Goal: Information Seeking & Learning: Find specific fact

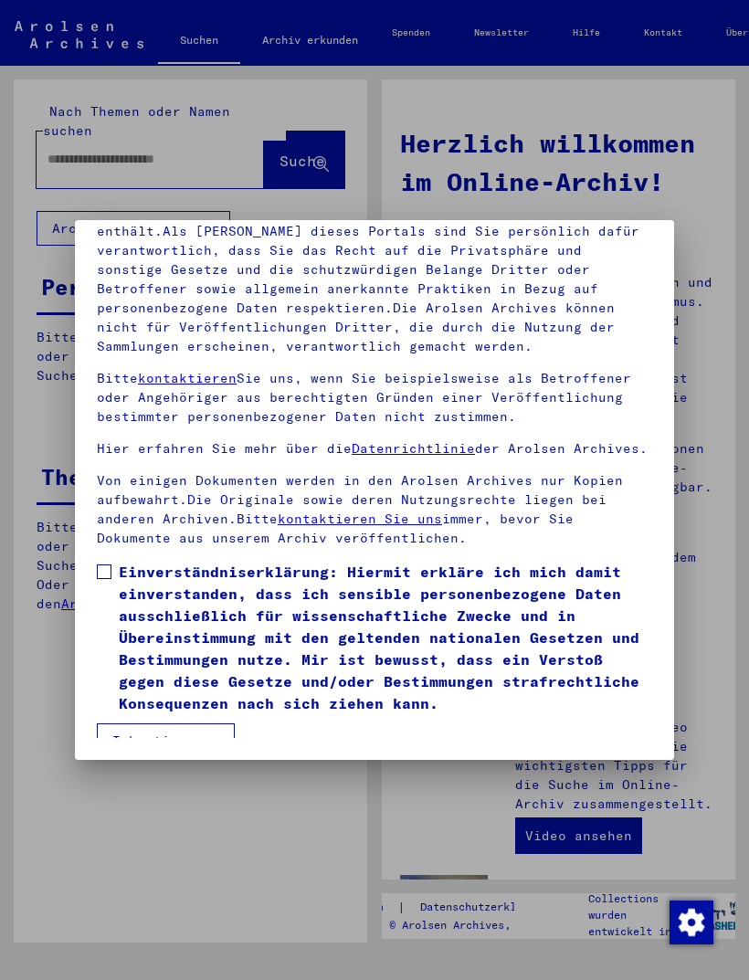
scroll to position [239, 0]
click at [105, 565] on span at bounding box center [104, 572] width 15 height 15
click at [186, 723] on button "Ich stimme zu" at bounding box center [166, 740] width 138 height 35
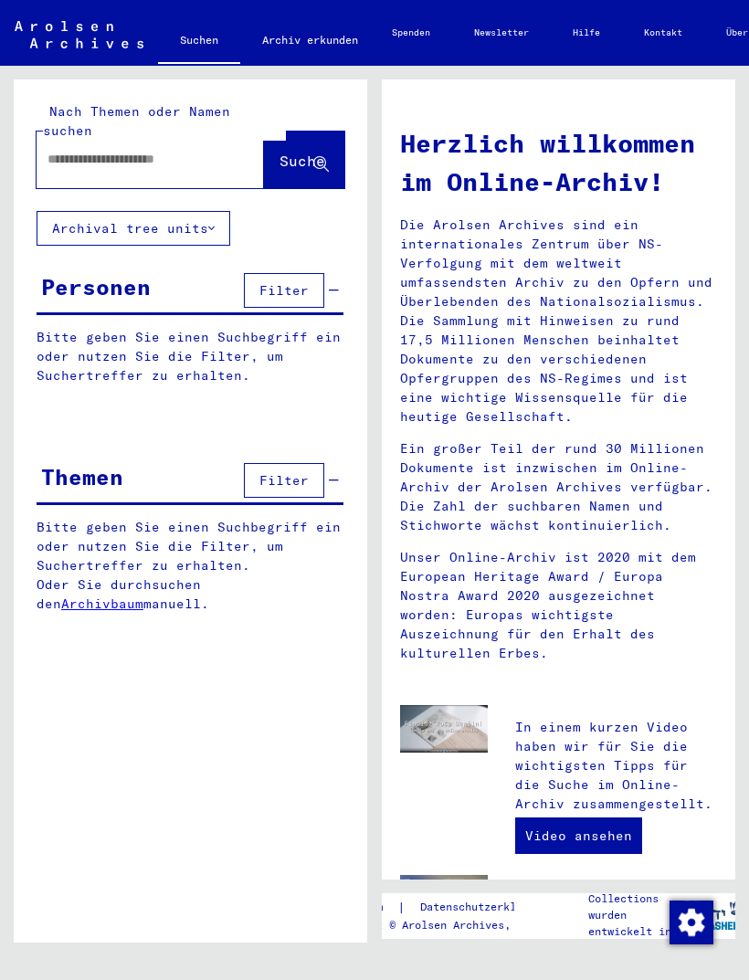
click at [139, 165] on div at bounding box center [150, 160] width 227 height 57
click at [141, 150] on input "text" at bounding box center [129, 159] width 162 height 19
type input "**********"
click at [301, 152] on span "Suche" at bounding box center [303, 161] width 46 height 18
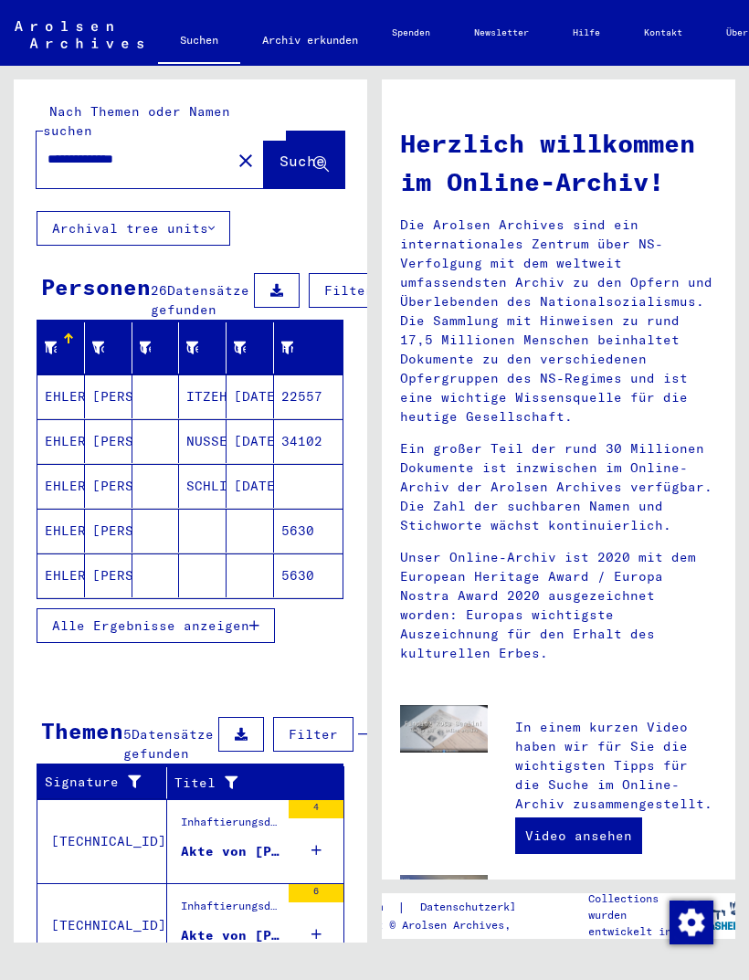
click at [254, 628] on icon "button" at bounding box center [254, 625] width 10 height 13
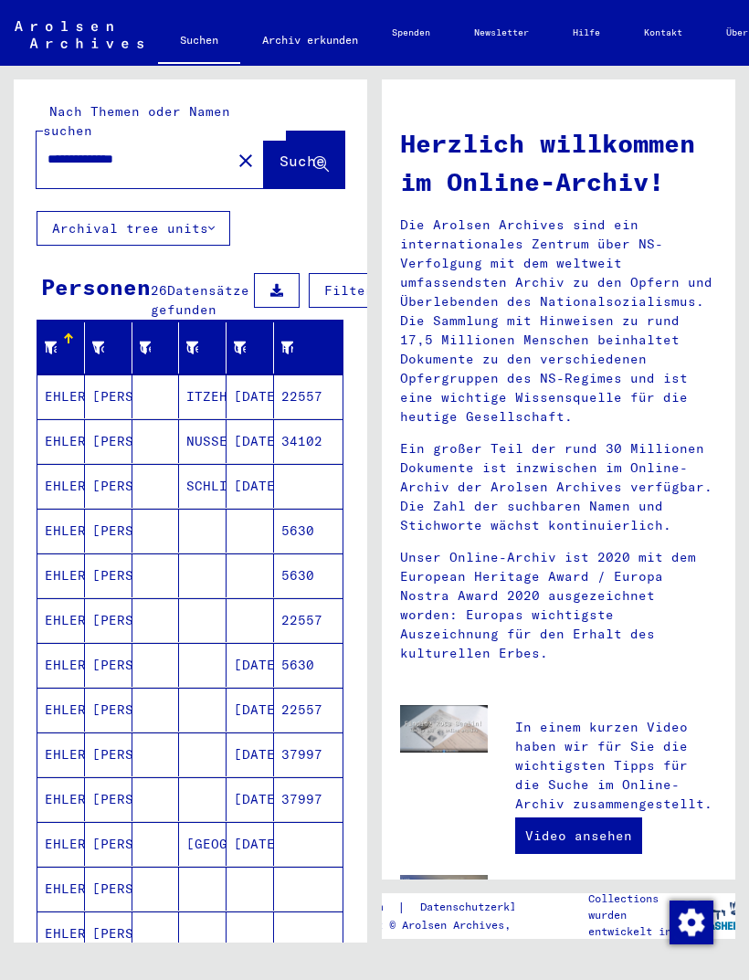
click at [318, 397] on mat-cell "22557" at bounding box center [308, 397] width 69 height 44
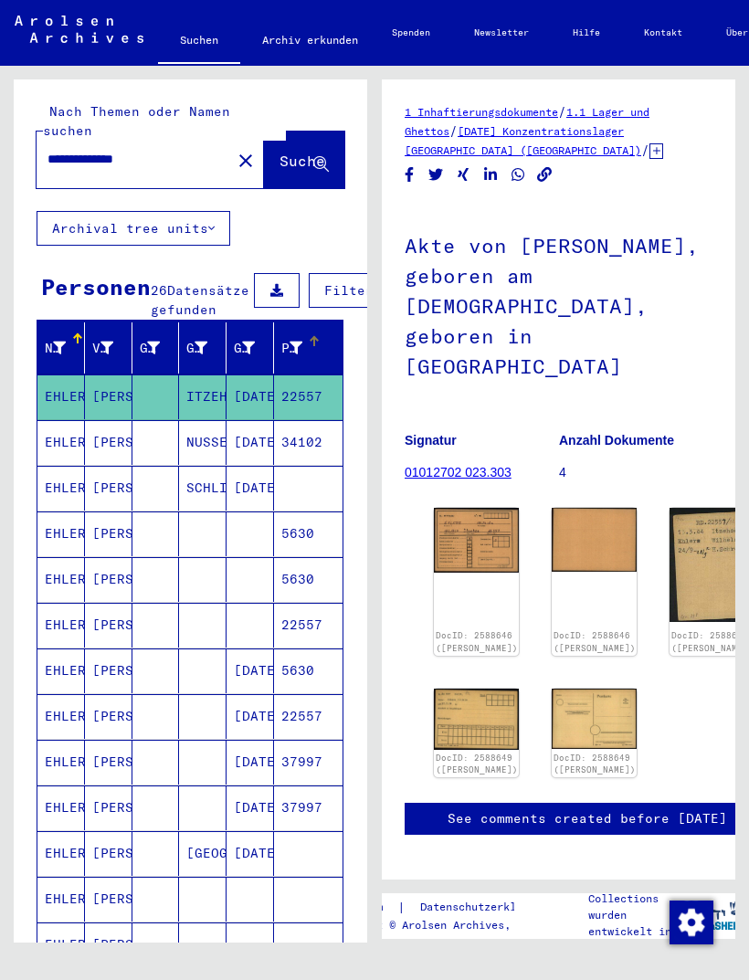
click at [313, 352] on div "Prisoner #" at bounding box center [303, 347] width 44 height 29
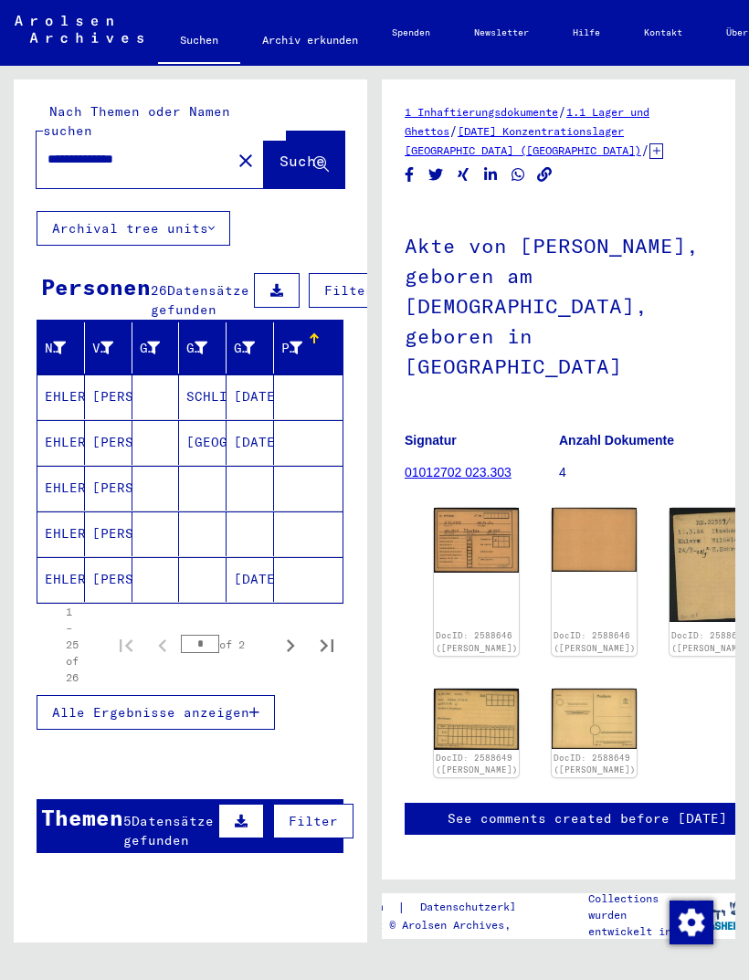
click at [300, 343] on icon at bounding box center [296, 348] width 13 height 13
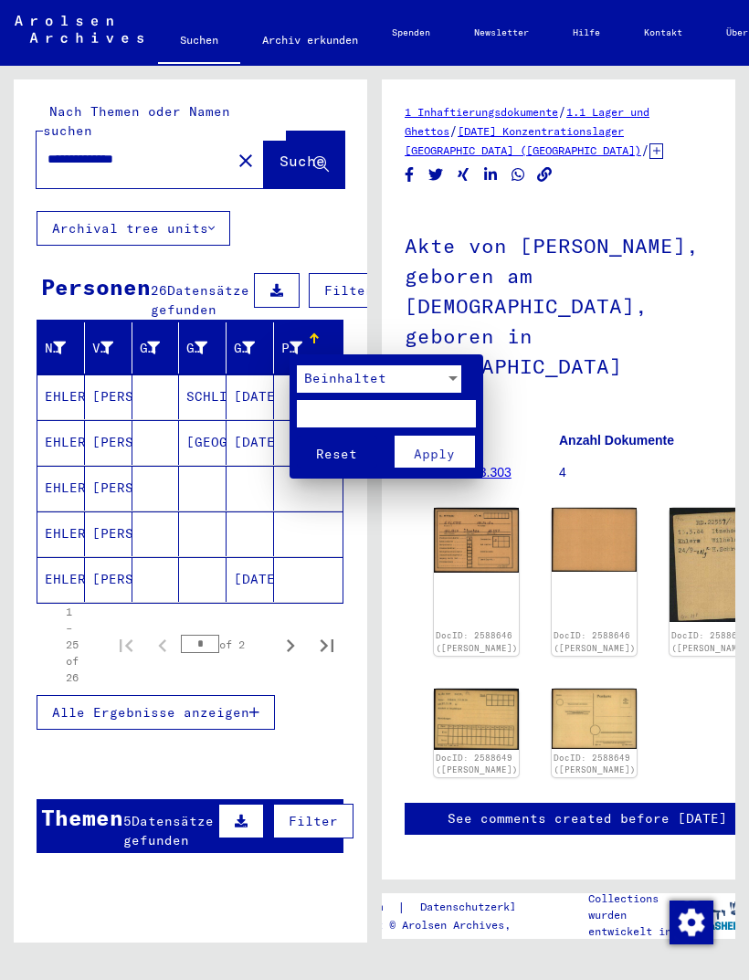
click at [349, 413] on input "text" at bounding box center [386, 413] width 179 height 27
type input "*****"
click at [438, 438] on button "Apply" at bounding box center [435, 452] width 80 height 32
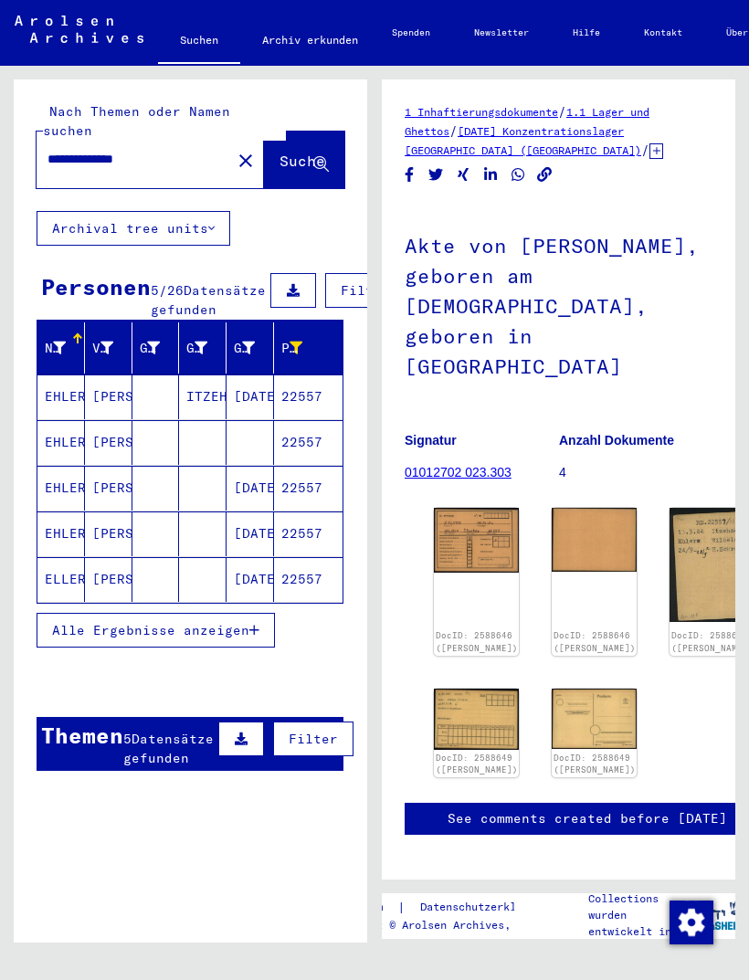
click at [260, 641] on button "Alle Ergebnisse anzeigen" at bounding box center [156, 630] width 238 height 35
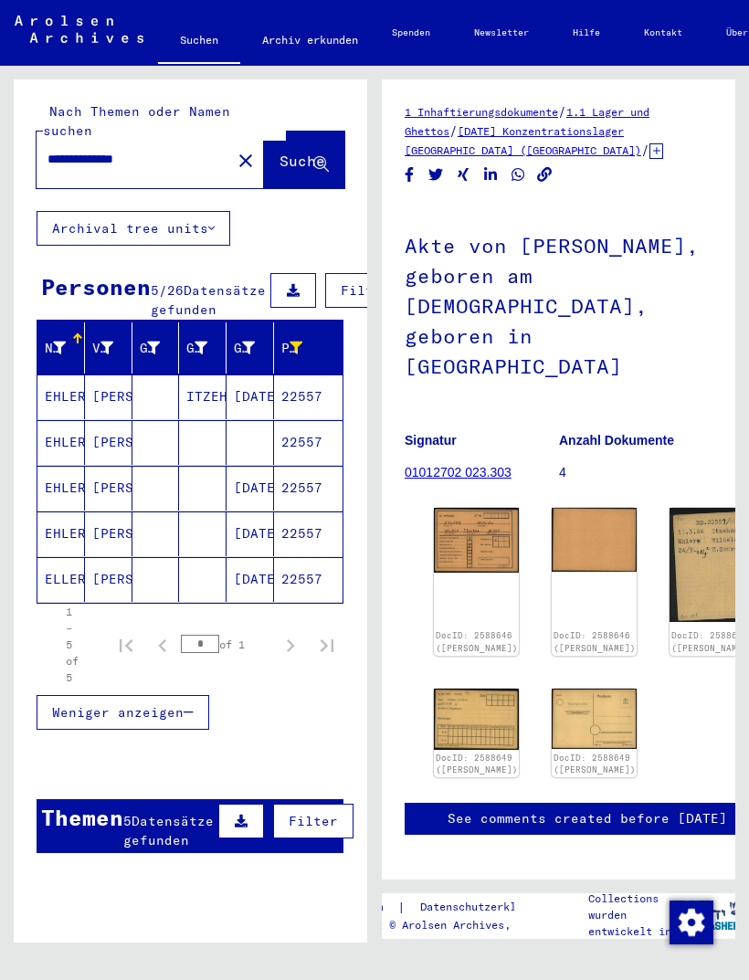
click at [304, 578] on mat-cell "22557" at bounding box center [308, 579] width 69 height 45
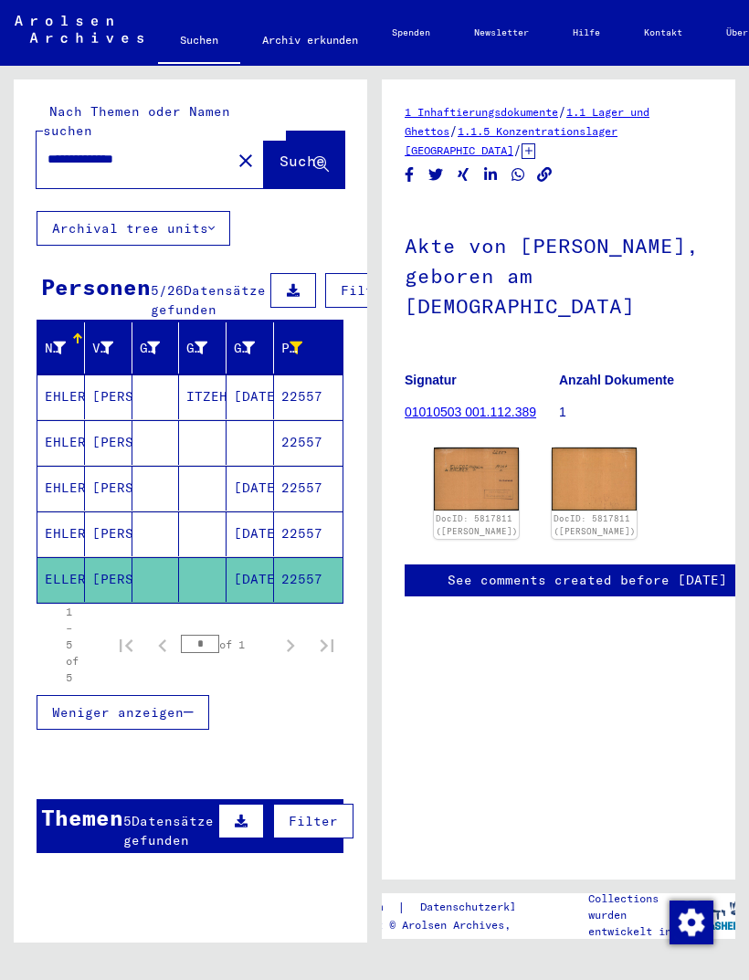
click at [477, 469] on img at bounding box center [476, 479] width 85 height 63
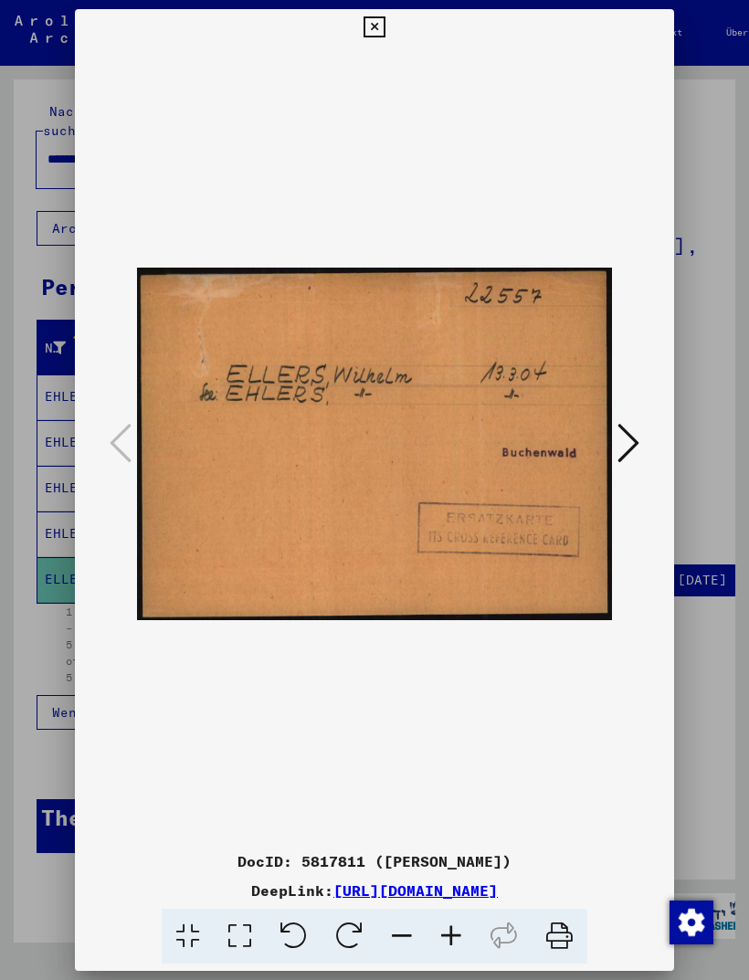
click at [642, 438] on button at bounding box center [628, 444] width 33 height 52
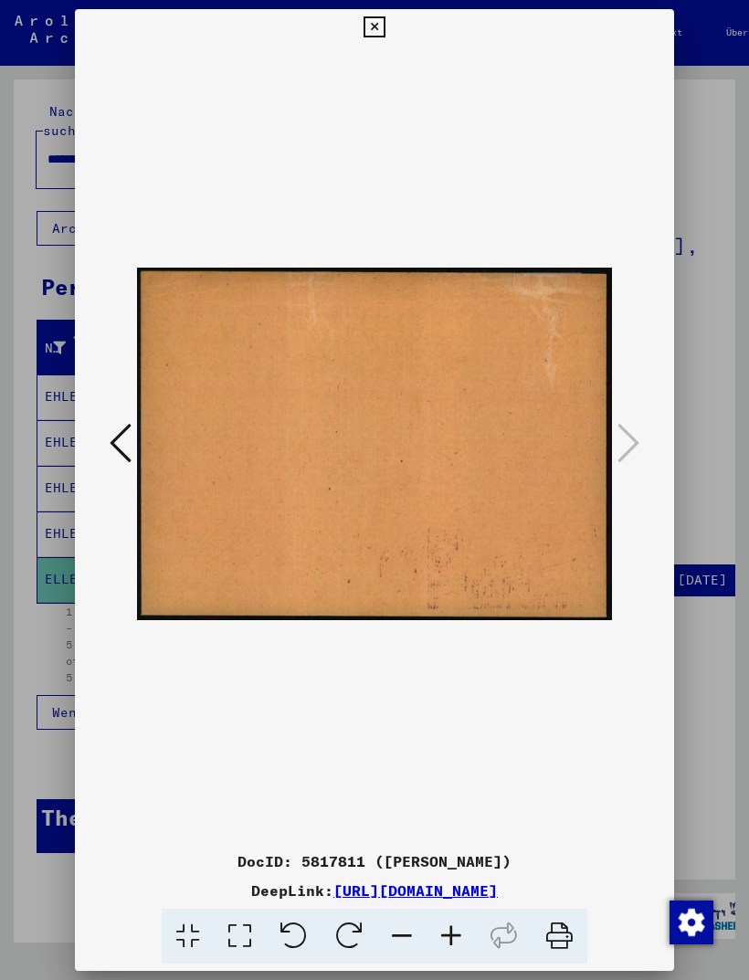
click at [385, 26] on icon at bounding box center [374, 27] width 21 height 22
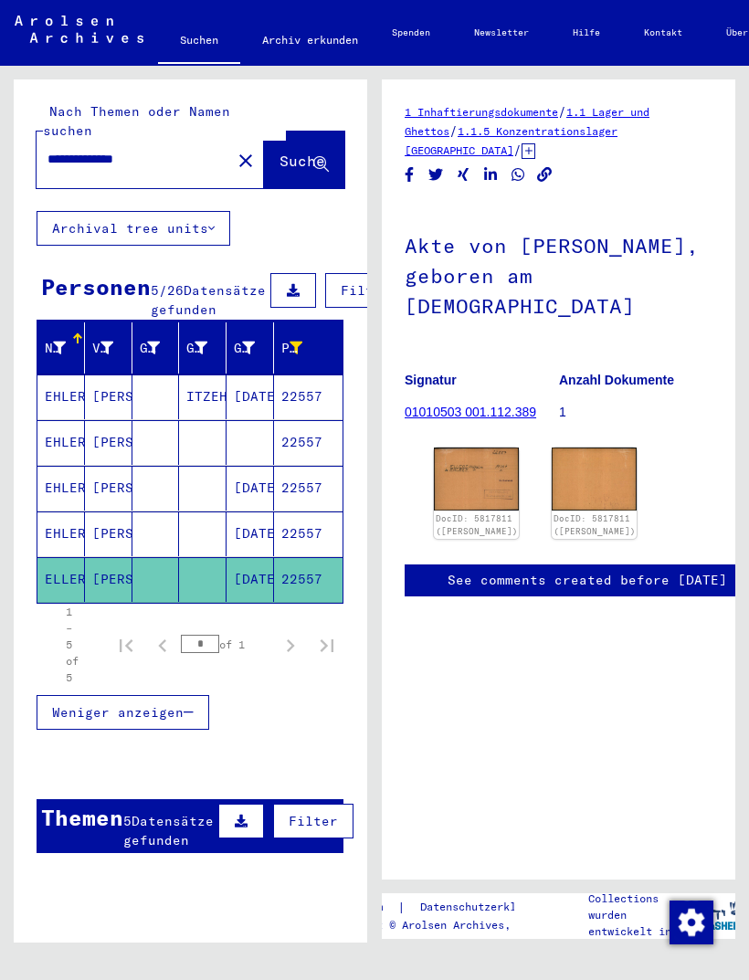
click at [232, 537] on mat-cell "[DATE]" at bounding box center [251, 534] width 48 height 45
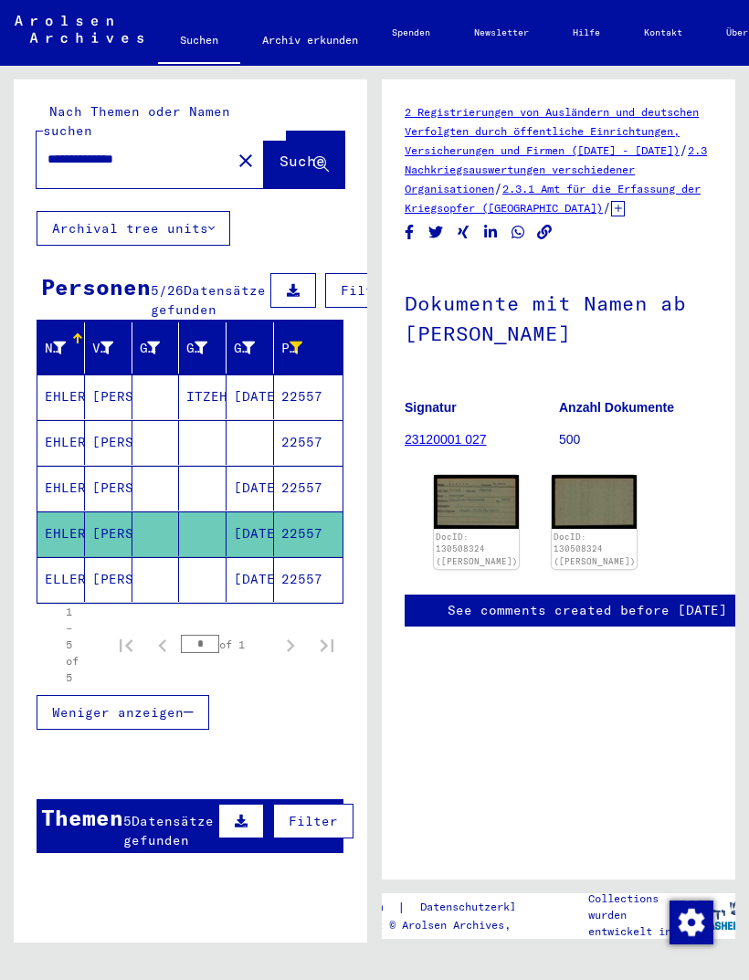
click at [473, 503] on img at bounding box center [476, 501] width 85 height 53
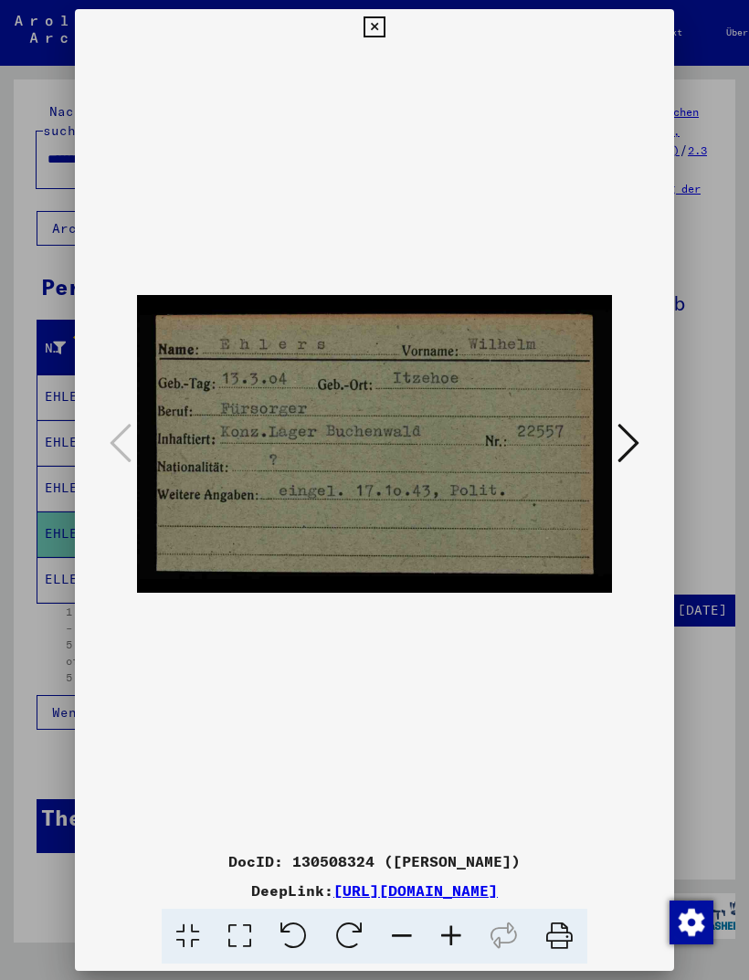
click at [390, 29] on button at bounding box center [374, 27] width 32 height 37
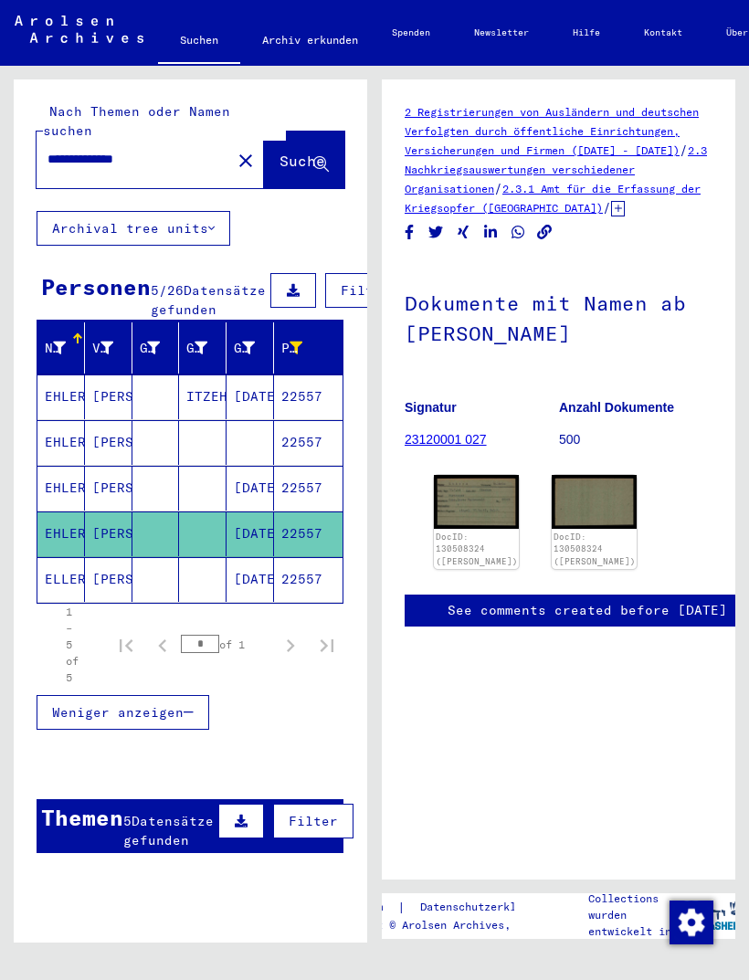
click at [265, 486] on mat-cell "[DATE]" at bounding box center [251, 488] width 48 height 45
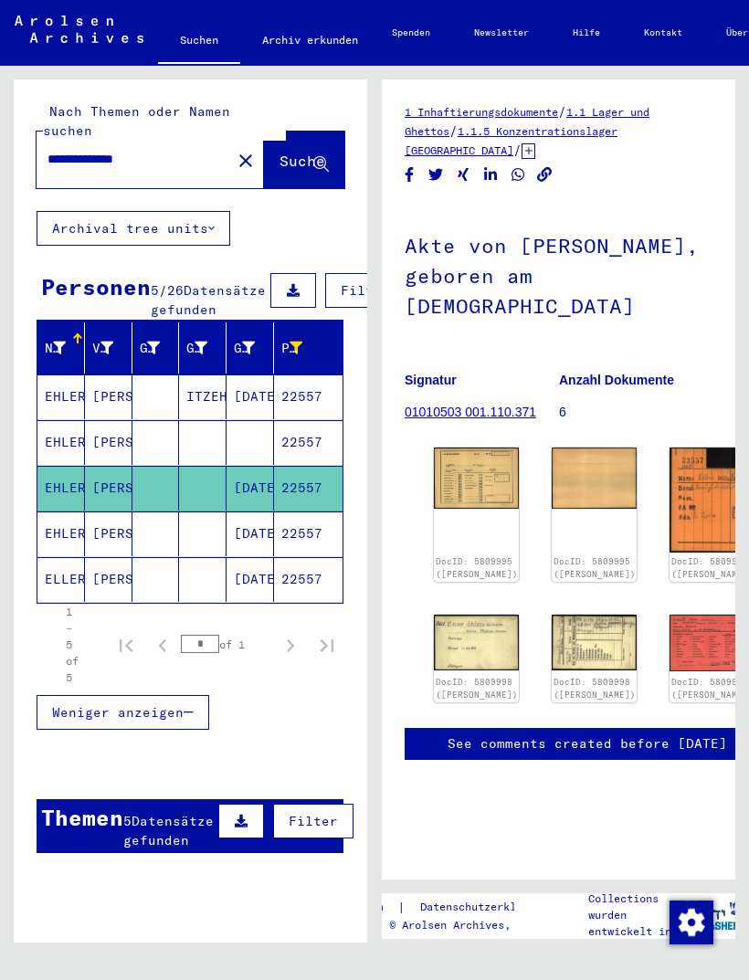
click at [465, 469] on img at bounding box center [476, 478] width 85 height 61
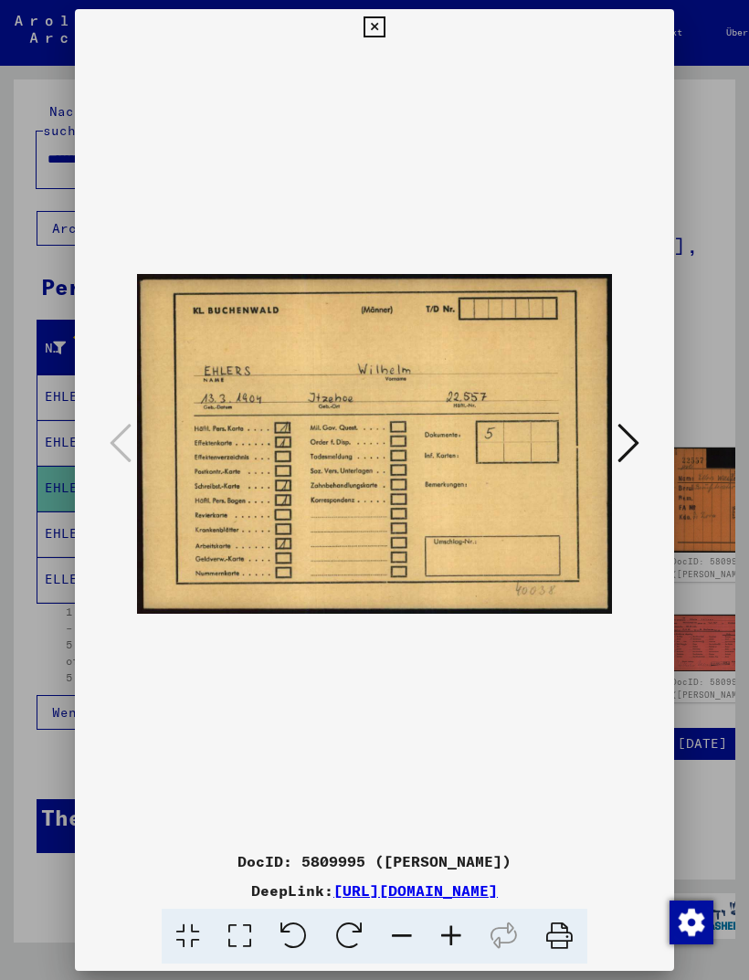
click at [644, 435] on button at bounding box center [628, 444] width 33 height 52
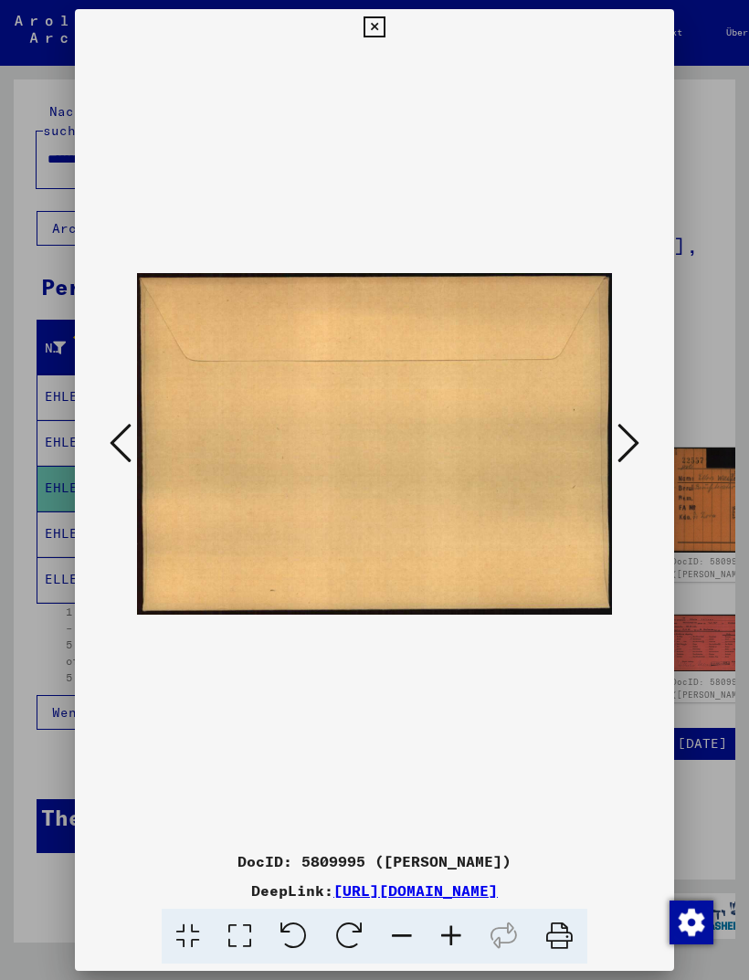
click at [628, 440] on icon at bounding box center [629, 443] width 22 height 44
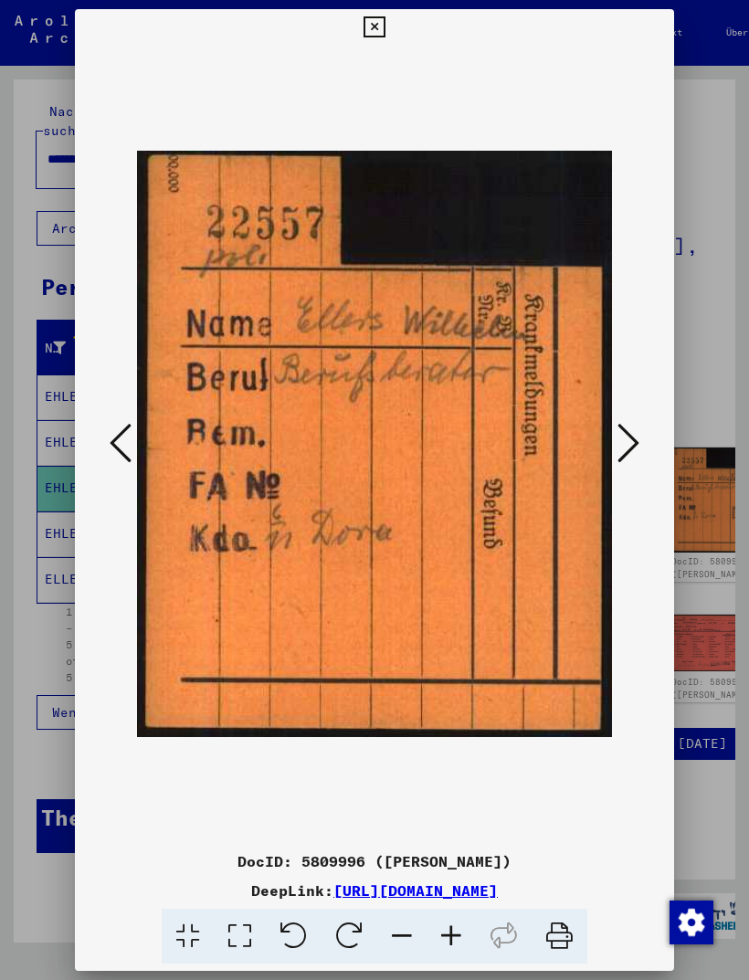
click at [626, 443] on icon at bounding box center [629, 443] width 22 height 44
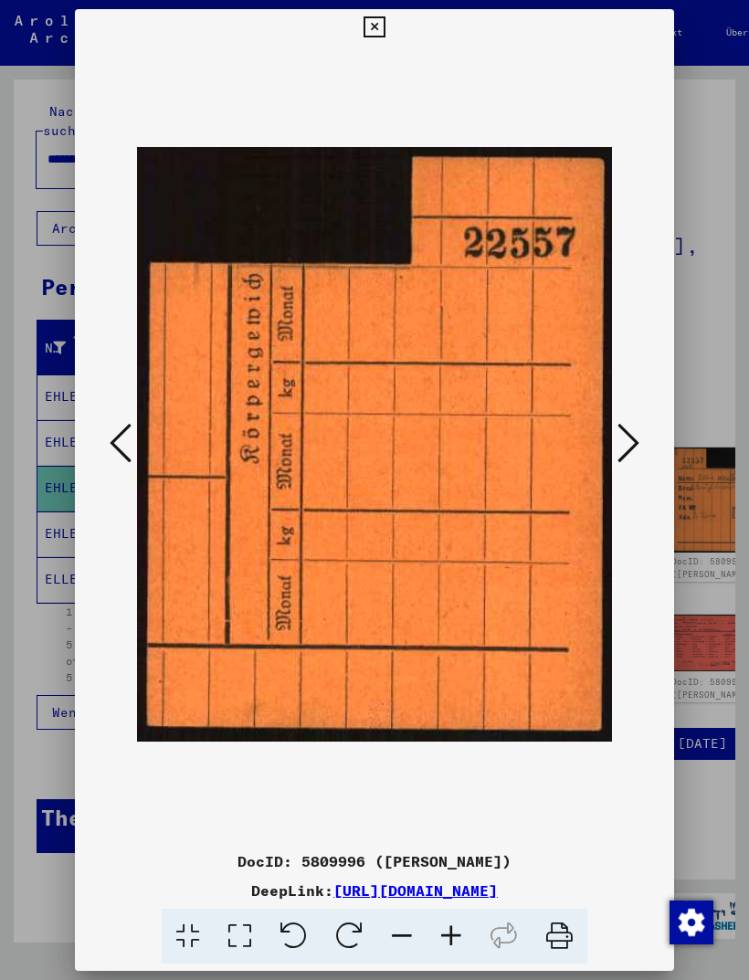
click at [630, 440] on icon at bounding box center [629, 443] width 22 height 44
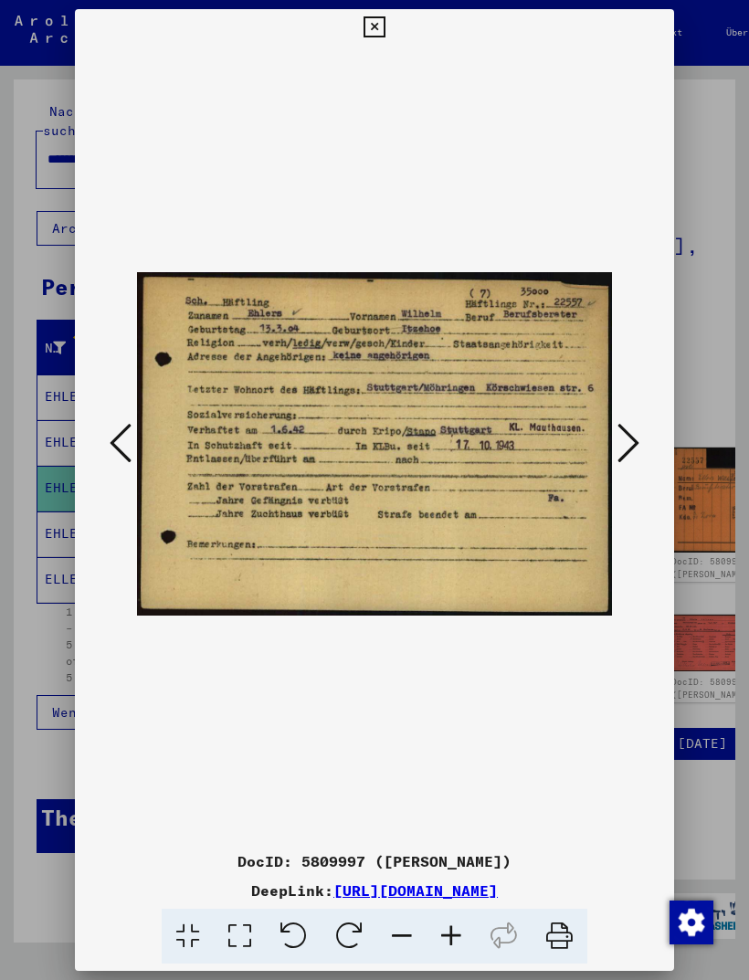
click at [627, 433] on icon at bounding box center [629, 443] width 22 height 44
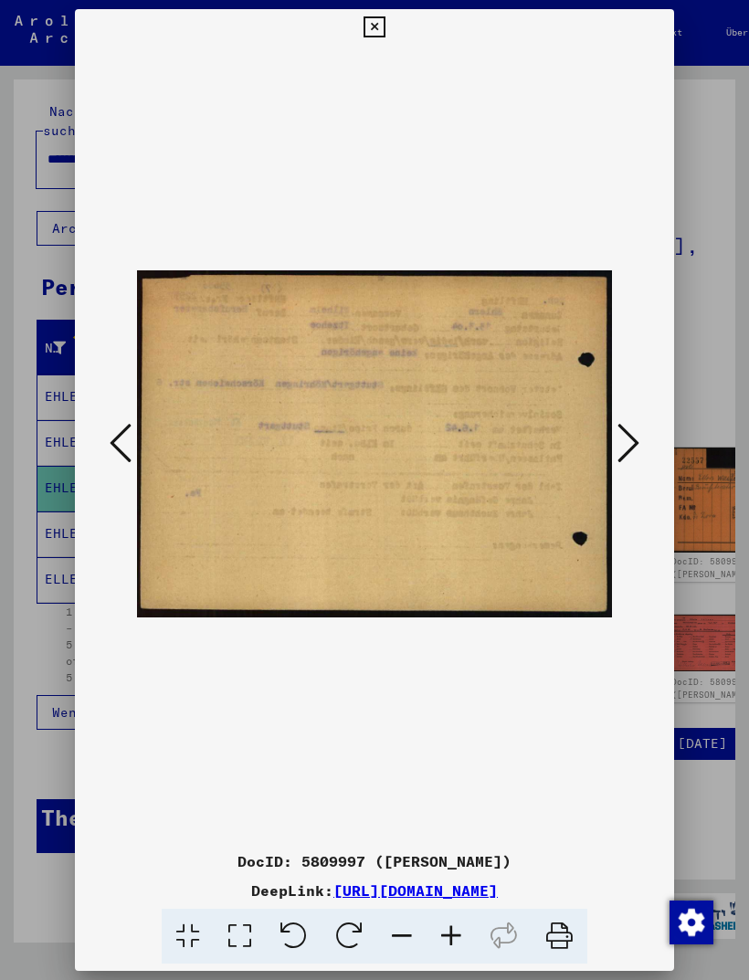
click at [628, 436] on icon at bounding box center [629, 443] width 22 height 44
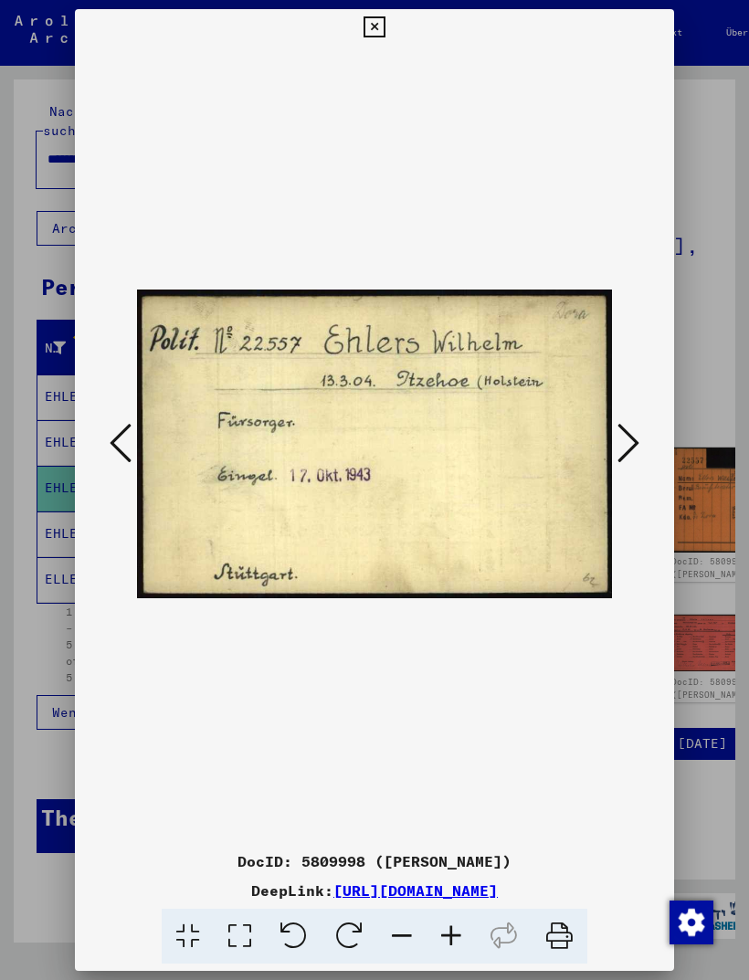
click at [629, 437] on icon at bounding box center [629, 443] width 22 height 44
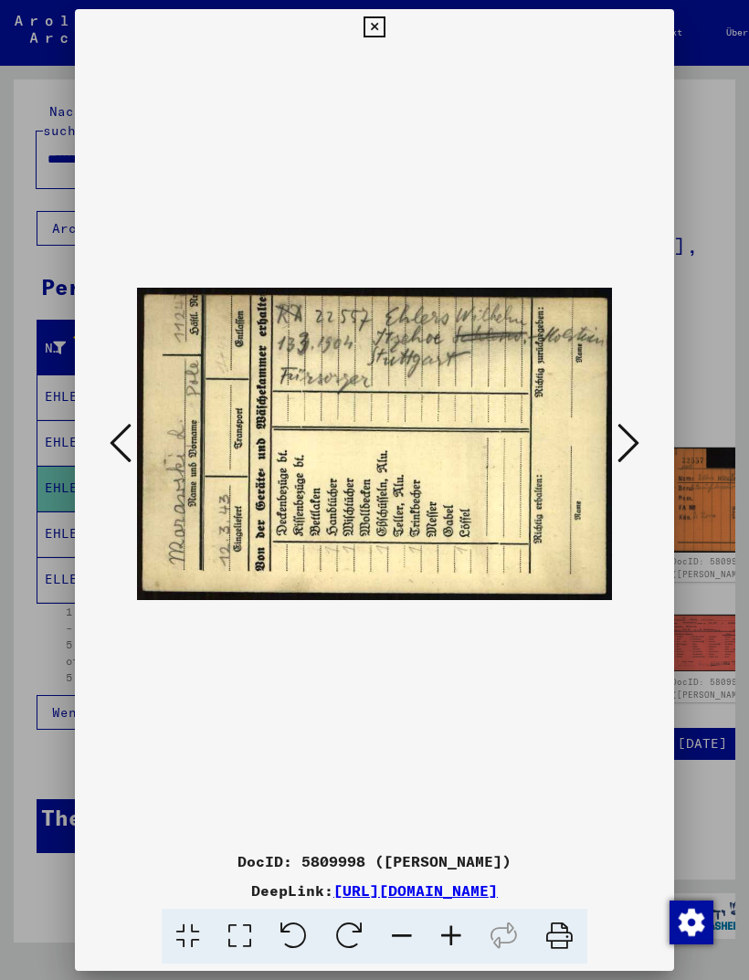
click at [385, 24] on icon at bounding box center [374, 27] width 21 height 22
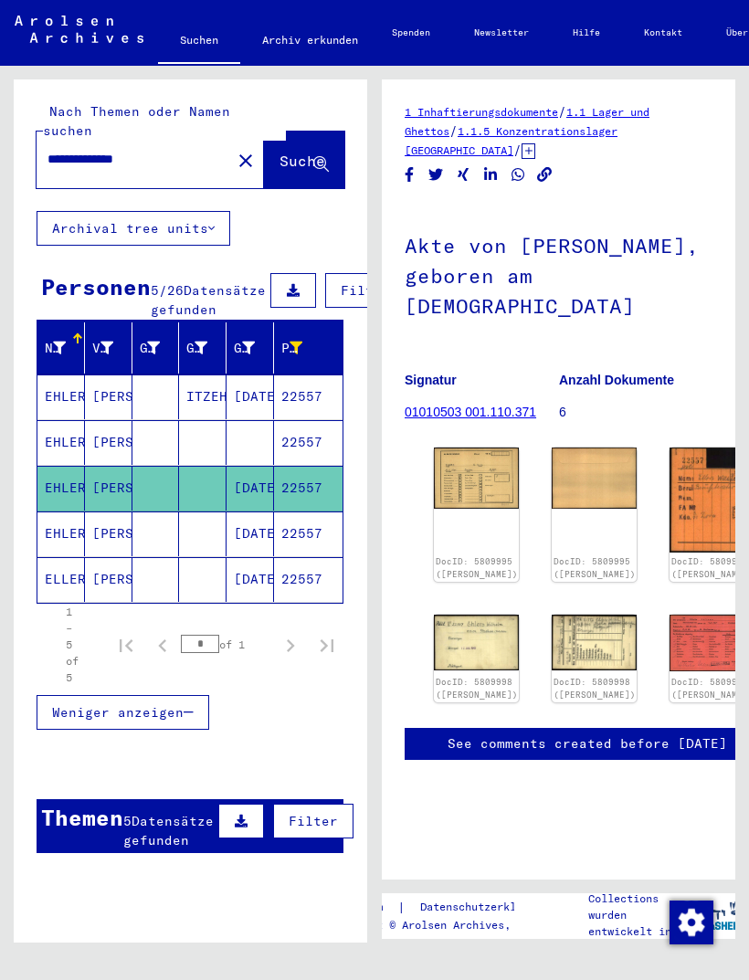
click at [183, 443] on mat-cell at bounding box center [203, 442] width 48 height 45
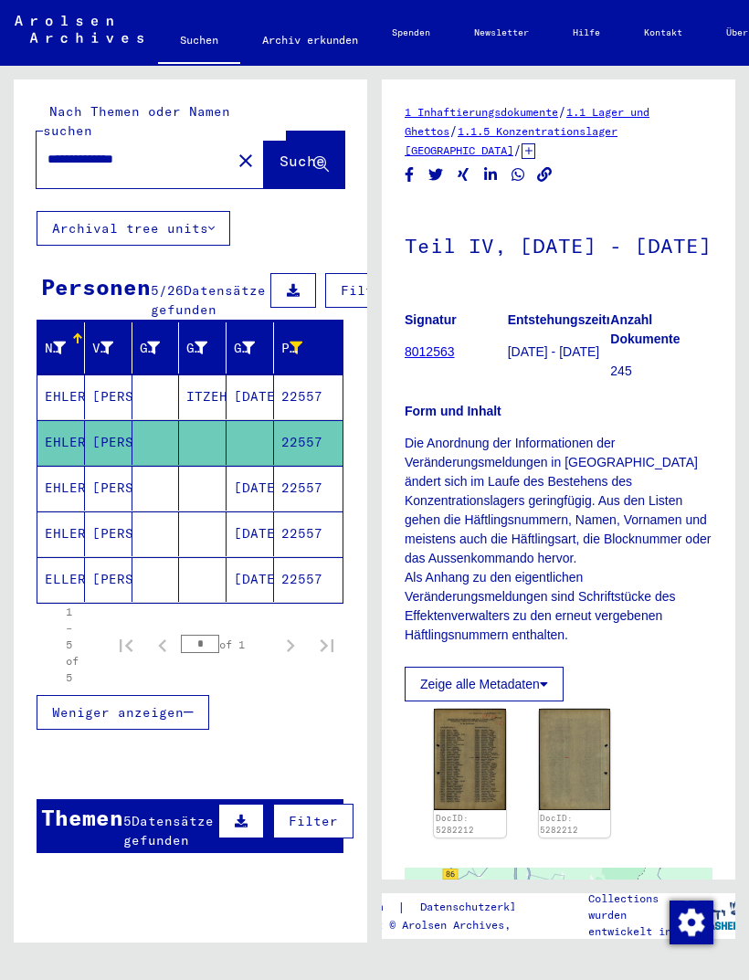
click at [283, 396] on mat-cell "22557" at bounding box center [308, 397] width 69 height 45
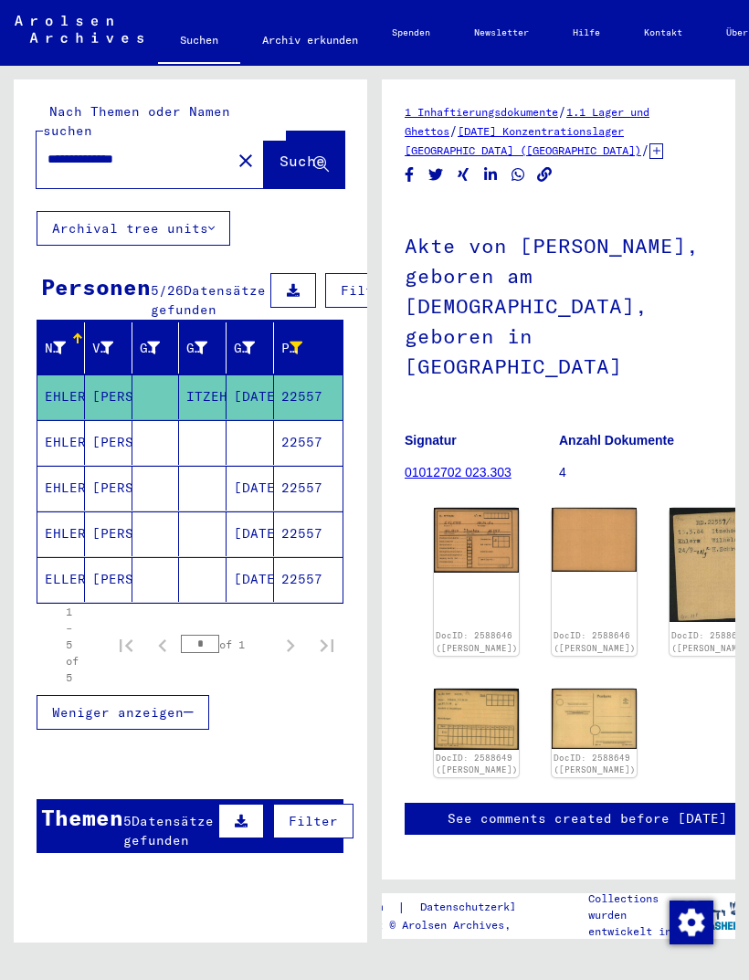
click at [468, 508] on img at bounding box center [476, 540] width 85 height 65
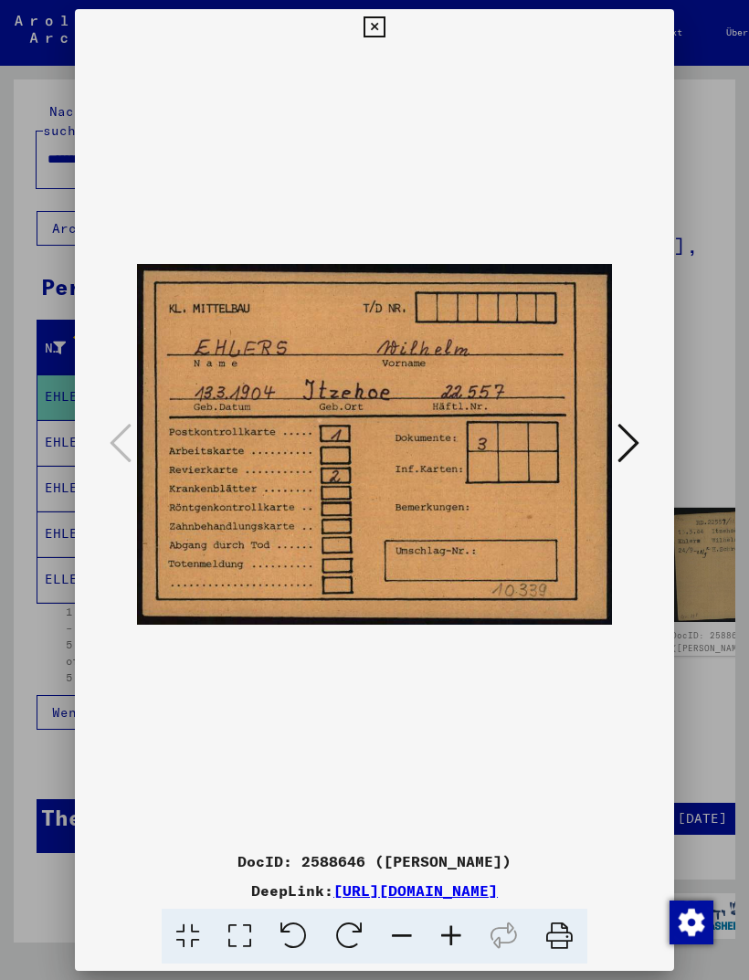
click at [640, 433] on button at bounding box center [628, 444] width 33 height 52
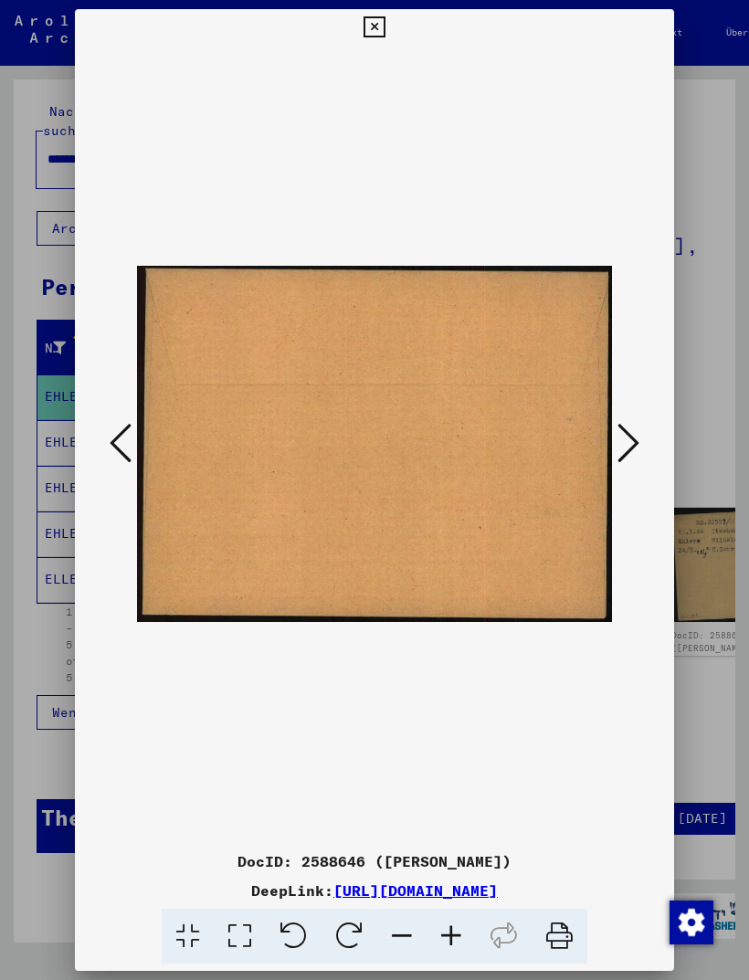
click at [639, 432] on button at bounding box center [628, 444] width 33 height 52
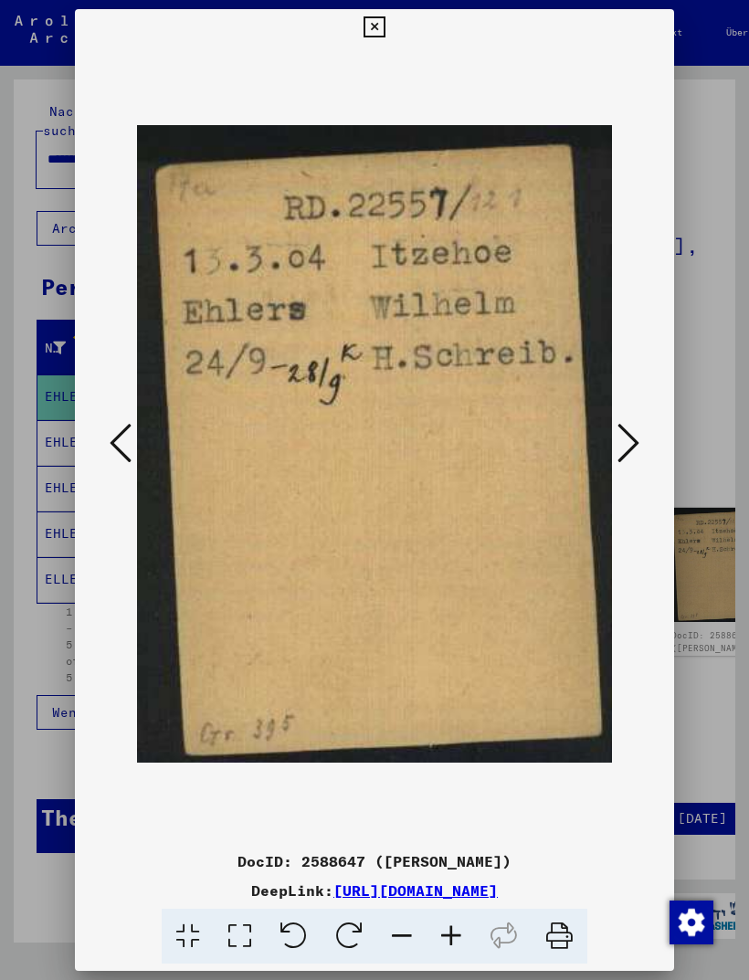
click at [637, 434] on icon at bounding box center [629, 443] width 22 height 44
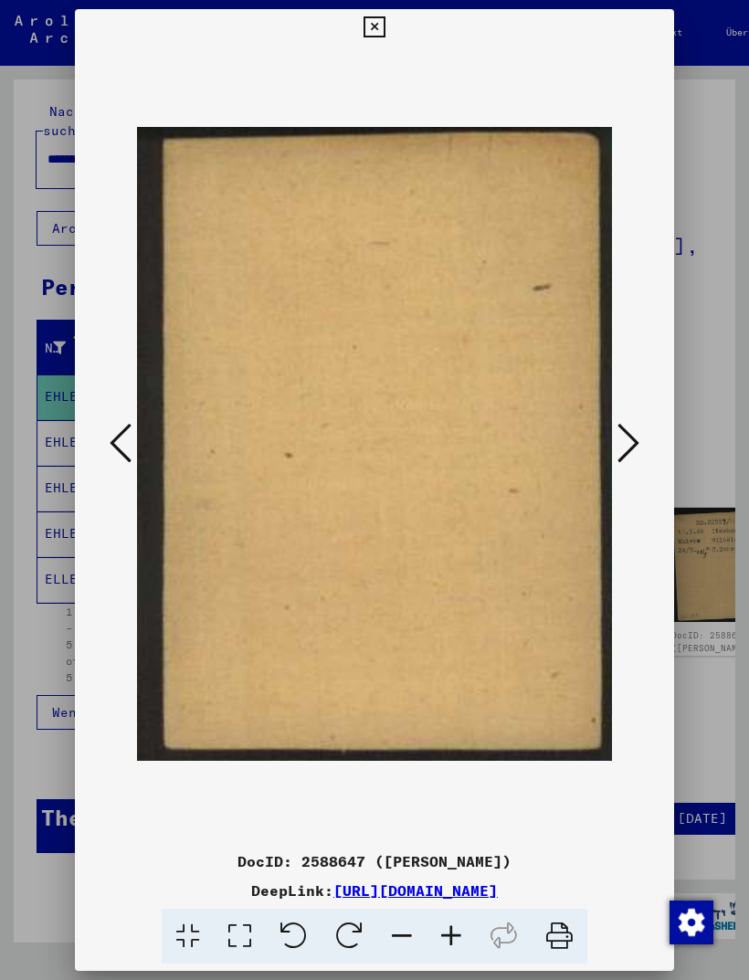
click at [634, 435] on icon at bounding box center [629, 443] width 22 height 44
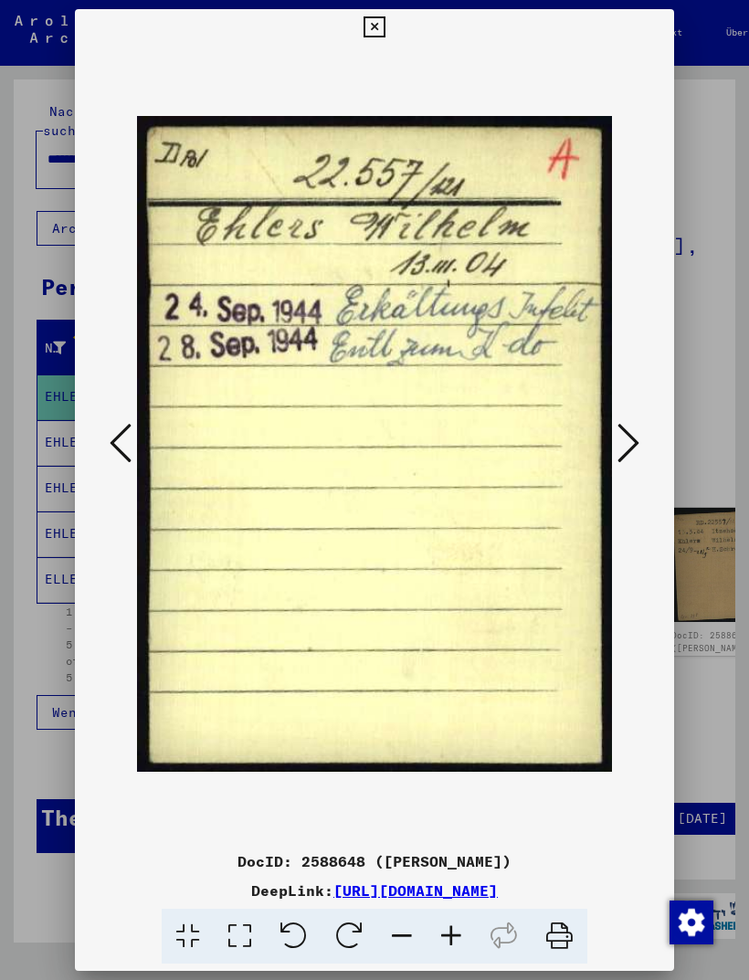
click at [628, 433] on icon at bounding box center [629, 443] width 22 height 44
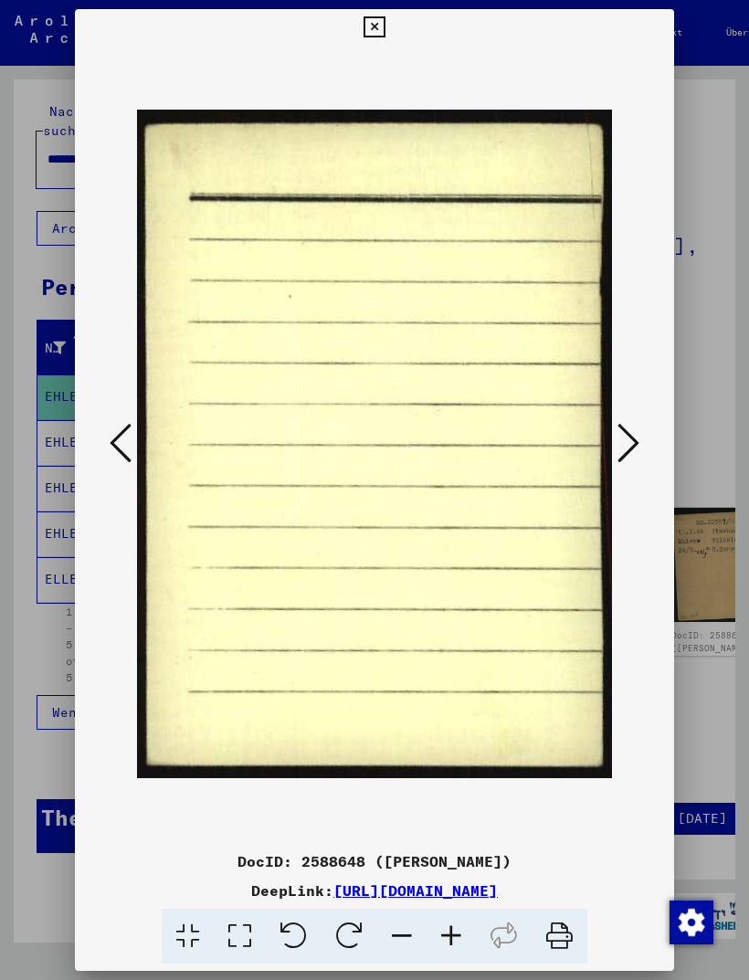
click at [638, 443] on icon at bounding box center [629, 443] width 22 height 44
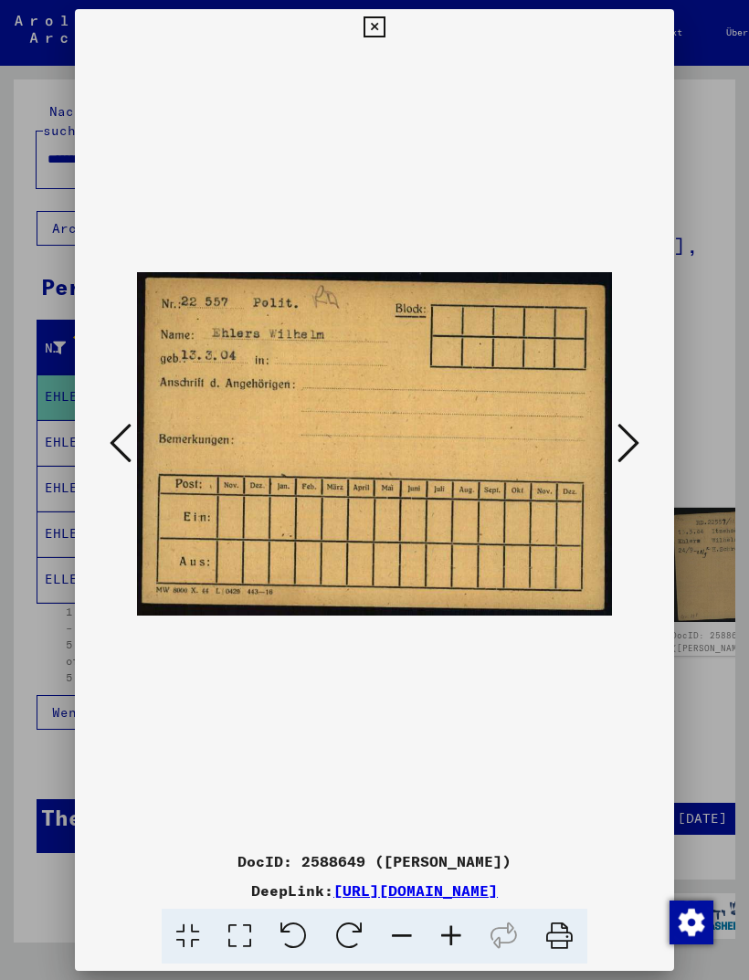
click at [630, 436] on icon at bounding box center [629, 443] width 22 height 44
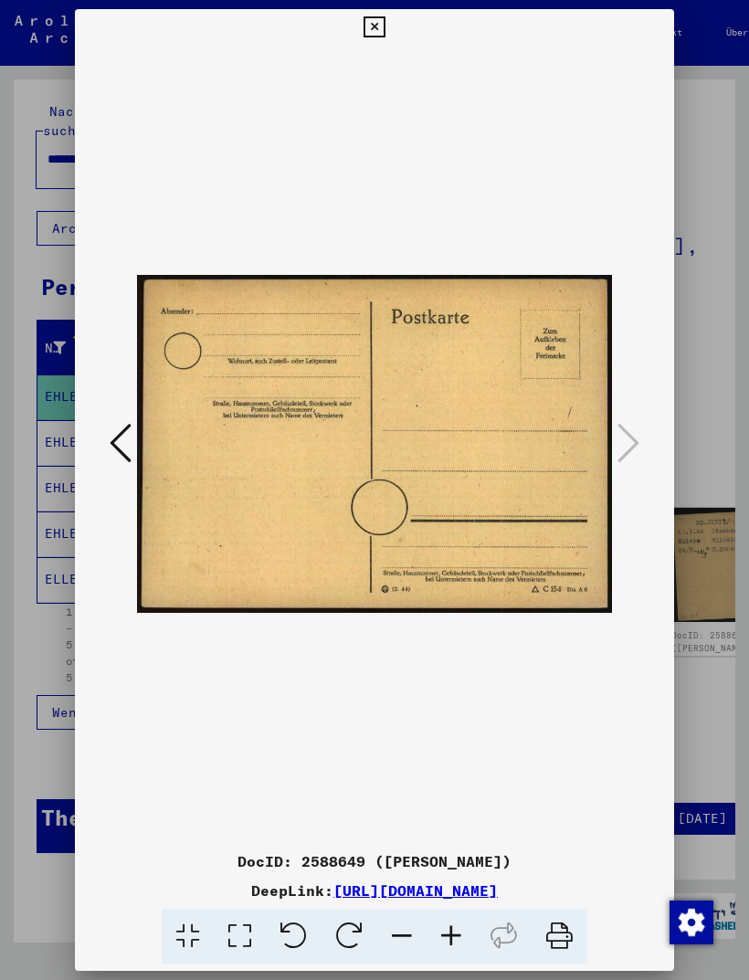
click at [120, 428] on icon at bounding box center [121, 443] width 22 height 44
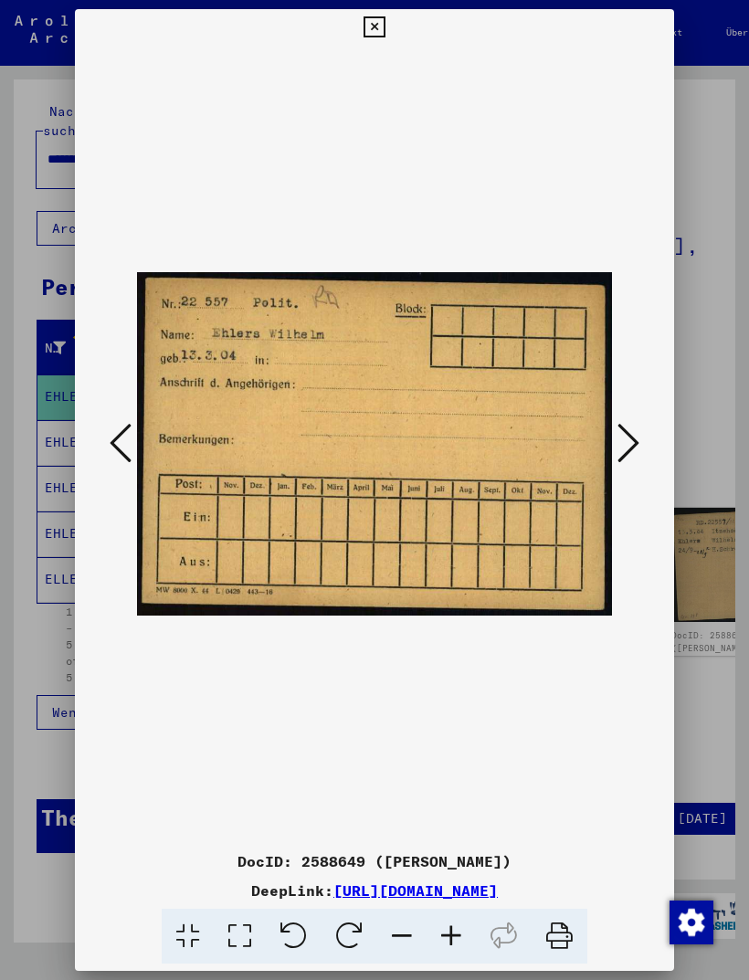
click at [390, 28] on button at bounding box center [374, 27] width 32 height 37
